Goal: Transaction & Acquisition: Purchase product/service

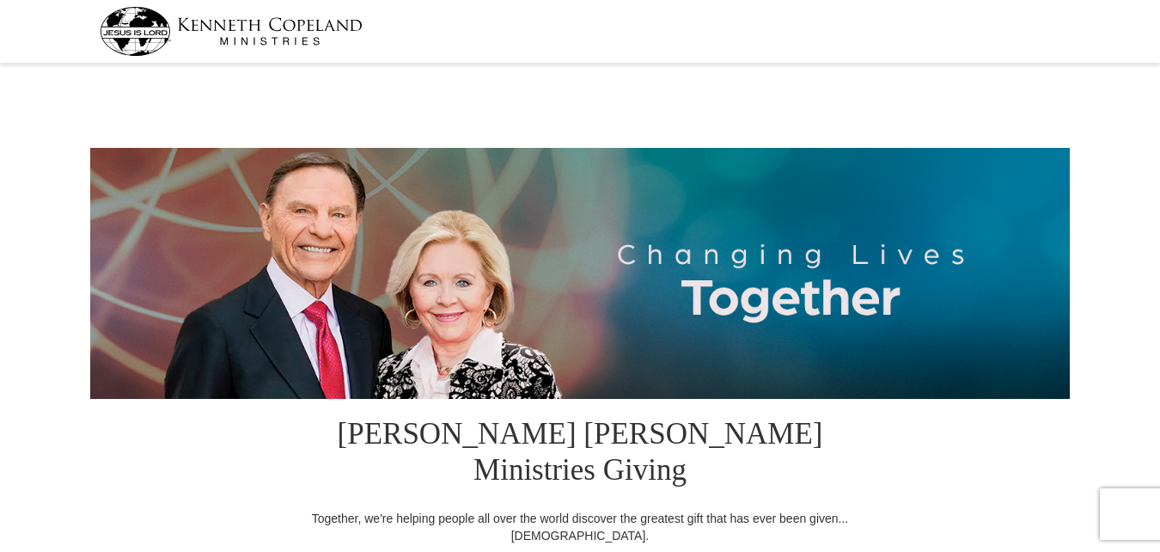
select select "OH"
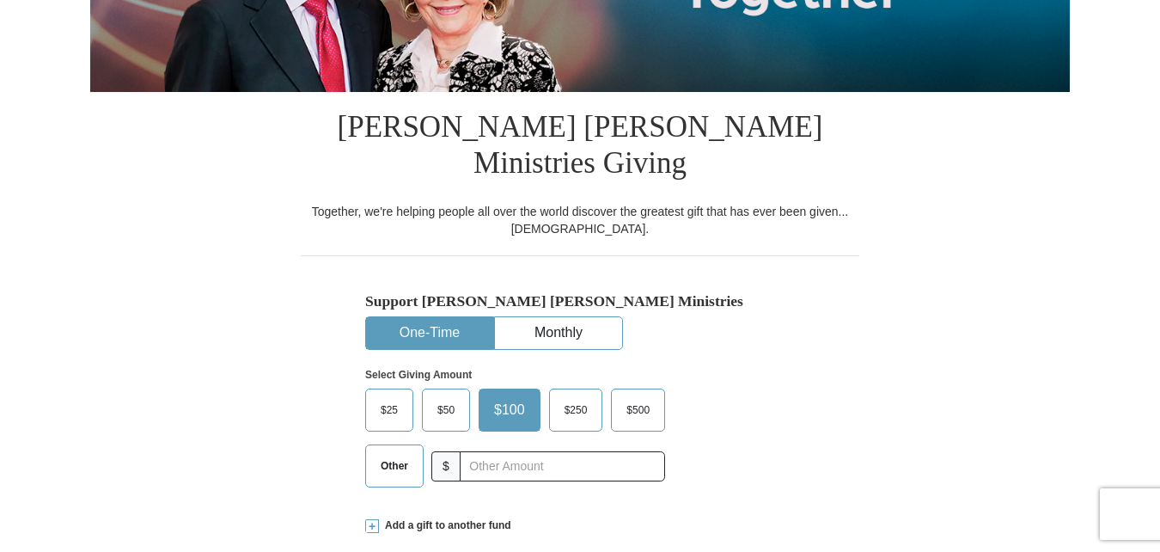
scroll to position [344, 0]
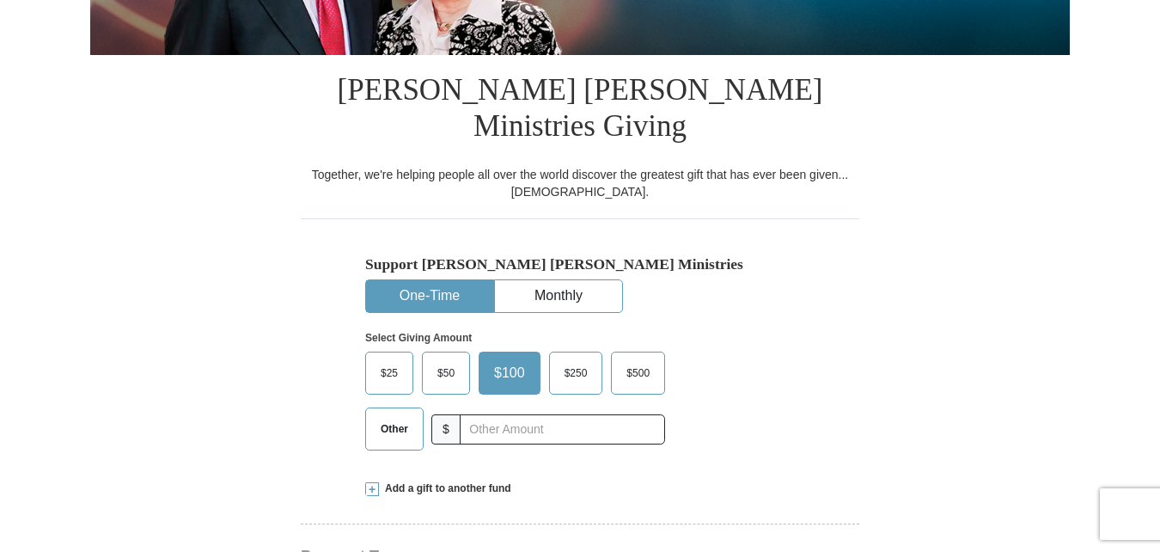
click at [393, 416] on span "Other" at bounding box center [394, 429] width 45 height 26
click at [0, 0] on input "Other" at bounding box center [0, 0] width 0 height 0
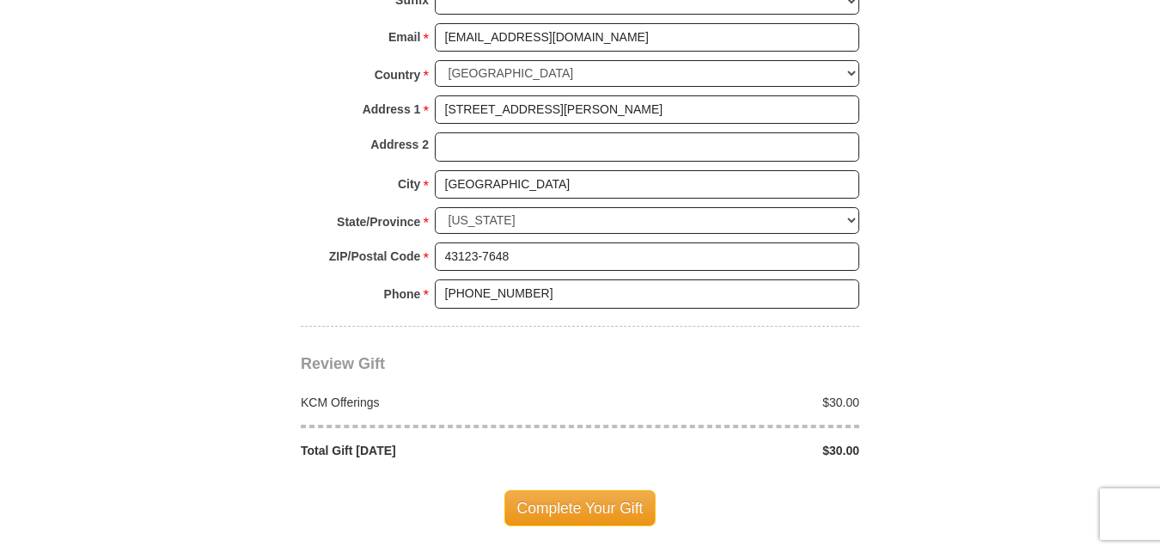
scroll to position [1375, 0]
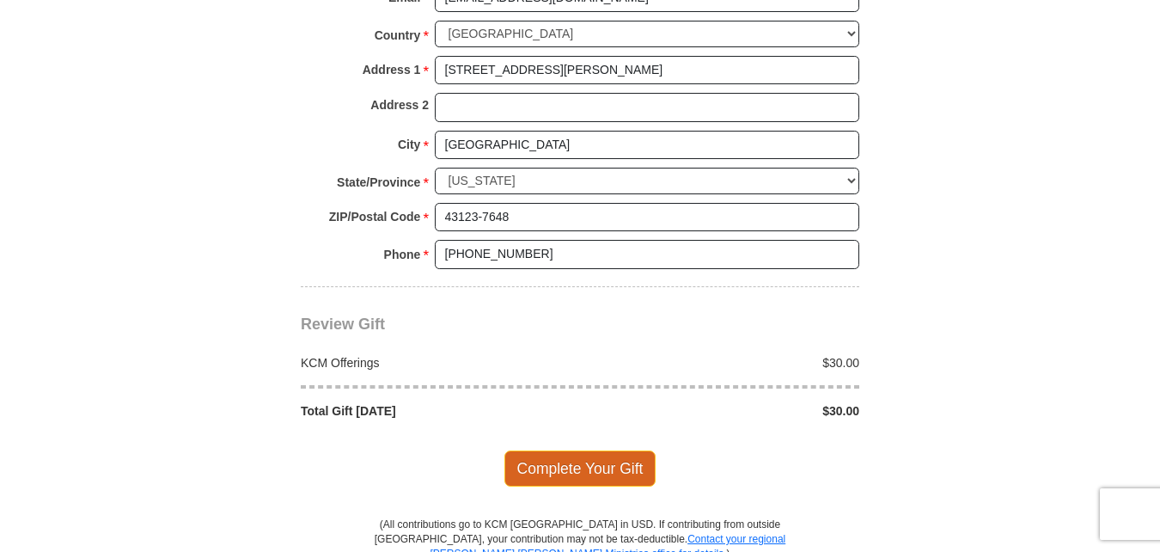
type input "30.00"
click at [573, 450] on span "Complete Your Gift" at bounding box center [580, 468] width 152 height 36
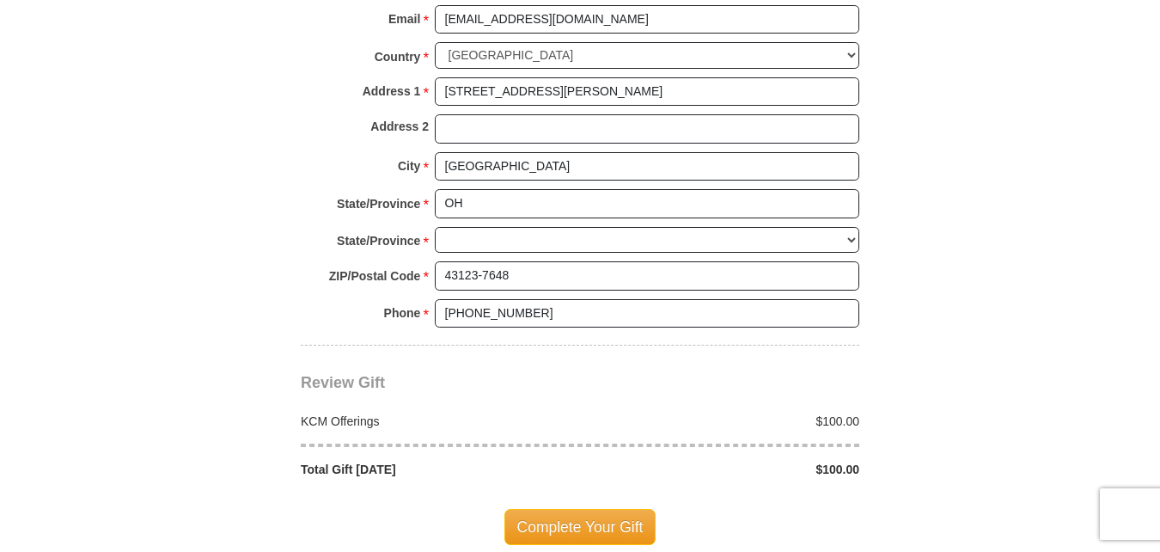
select select "OH"
